Goal: Find specific page/section: Find specific page/section

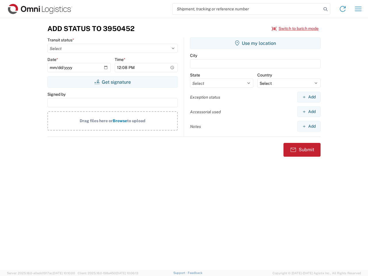
click at [247, 9] on input "search" at bounding box center [247, 8] width 149 height 11
click at [326, 9] on icon at bounding box center [325, 9] width 8 height 8
click at [343, 9] on icon at bounding box center [342, 8] width 9 height 9
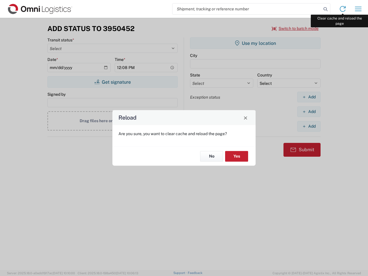
click at [358, 9] on div "Reload Are you sure, you want to clear cache and reload the page? No Yes" at bounding box center [184, 138] width 368 height 276
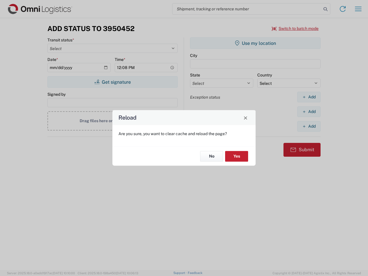
click at [295, 28] on div "Reload Are you sure, you want to clear cache and reload the page? No Yes" at bounding box center [184, 138] width 368 height 276
click at [112, 82] on div "Reload Are you sure, you want to clear cache and reload the page? No Yes" at bounding box center [184, 138] width 368 height 276
click at [255, 43] on div "Reload Are you sure, you want to clear cache and reload the page? No Yes" at bounding box center [184, 138] width 368 height 276
click at [309, 97] on div "Reload Are you sure, you want to clear cache and reload the page? No Yes" at bounding box center [184, 138] width 368 height 276
click at [309, 112] on div "Reload Are you sure, you want to clear cache and reload the page? No Yes" at bounding box center [184, 138] width 368 height 276
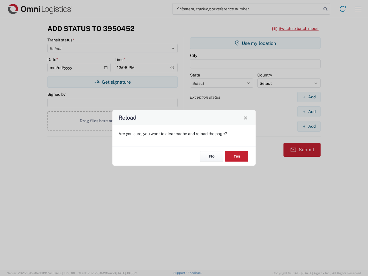
click at [309, 126] on div "Reload Are you sure, you want to clear cache and reload the page? No Yes" at bounding box center [184, 138] width 368 height 276
